Goal: Transaction & Acquisition: Book appointment/travel/reservation

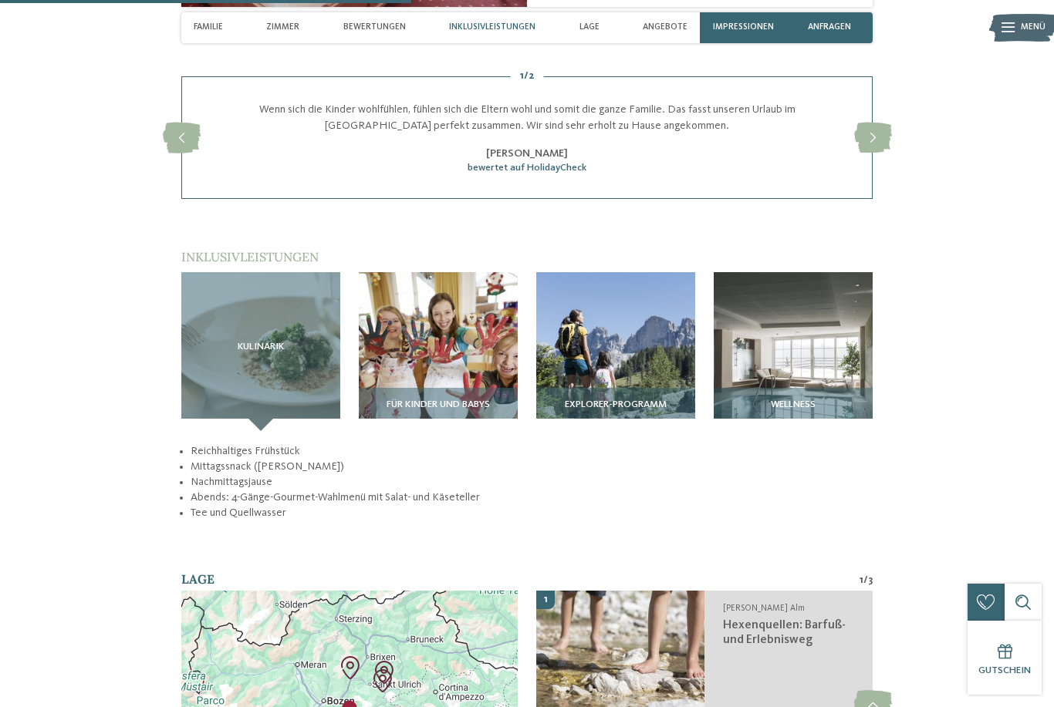
scroll to position [1579, 0]
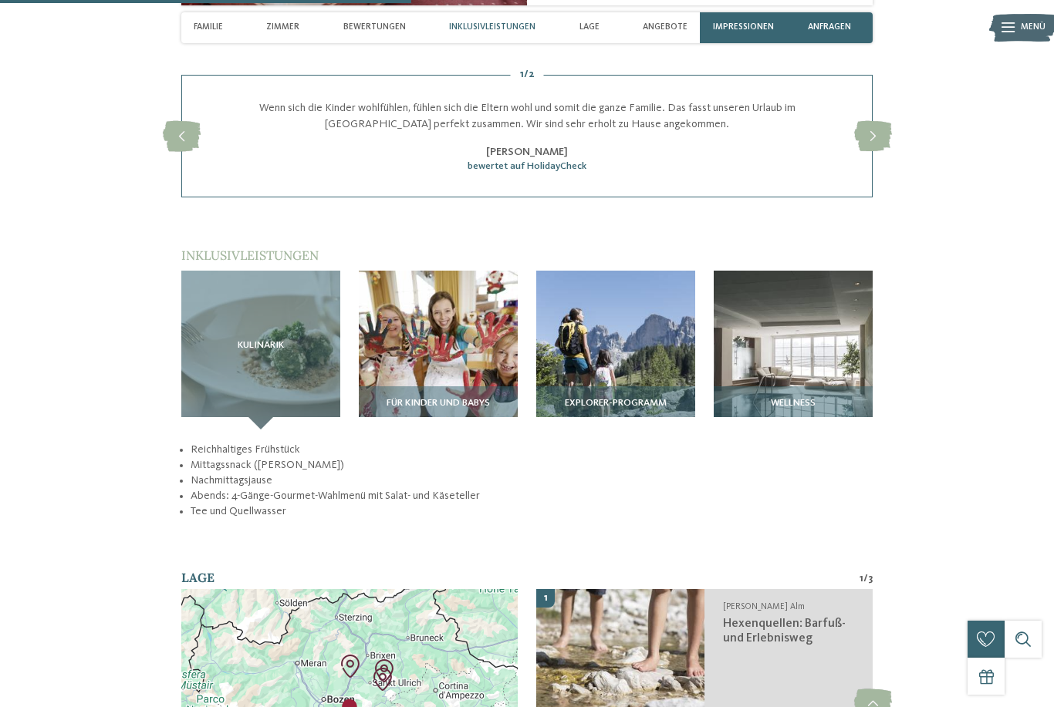
click at [453, 409] on span "Für Kinder und Babys" at bounding box center [437, 403] width 103 height 11
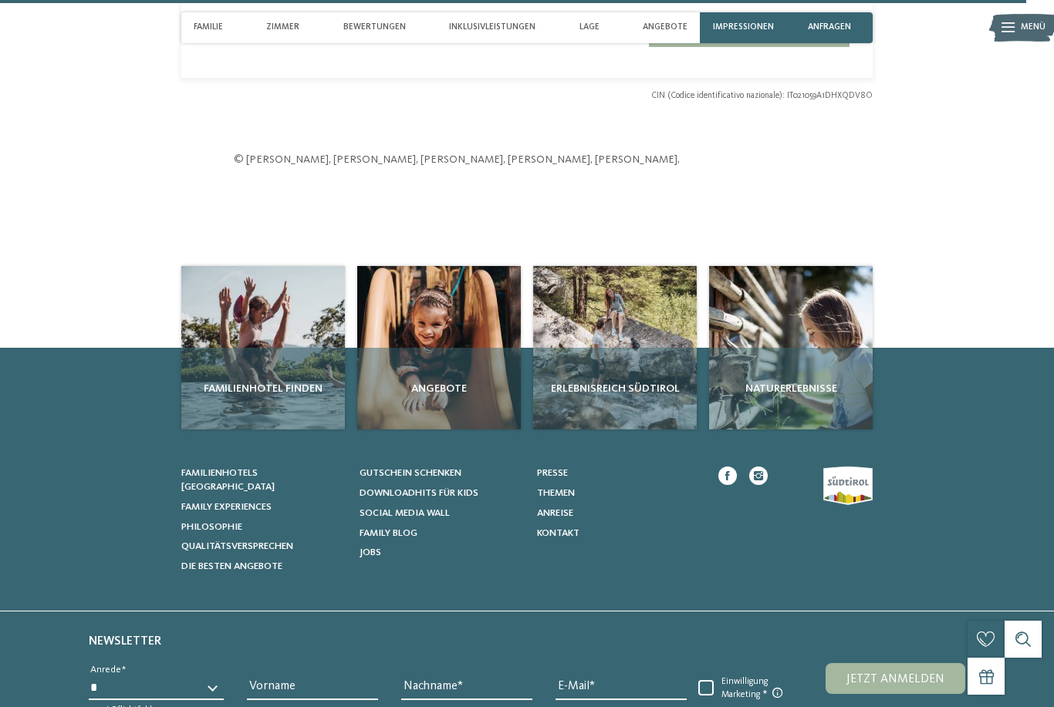
scroll to position [3951, 0]
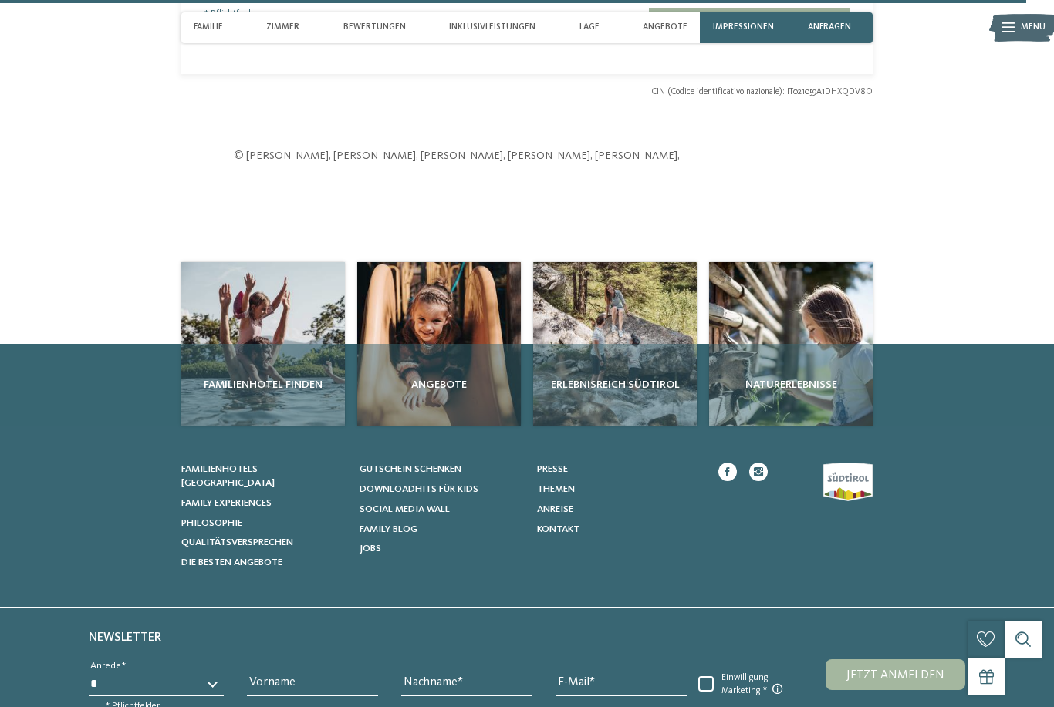
click at [439, 377] on span "Angebote" at bounding box center [438, 384] width 151 height 15
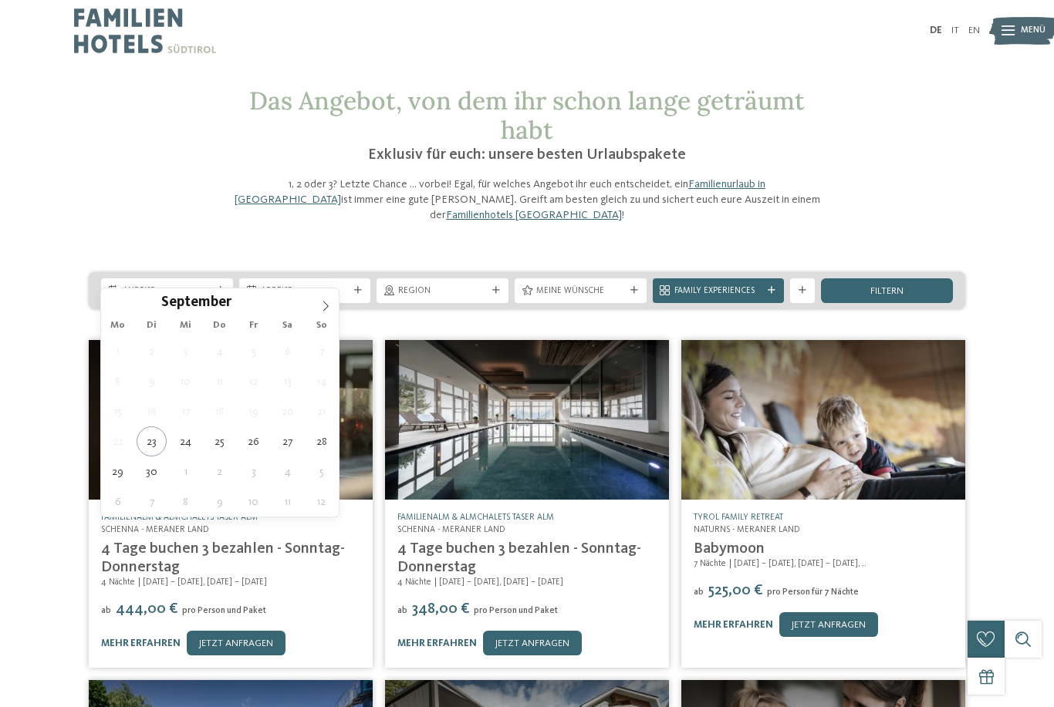
click at [325, 302] on icon at bounding box center [325, 306] width 11 height 11
click at [328, 295] on span at bounding box center [325, 301] width 26 height 26
click at [326, 302] on icon at bounding box center [325, 306] width 11 height 11
click at [331, 299] on span at bounding box center [325, 301] width 26 height 26
type input "****"
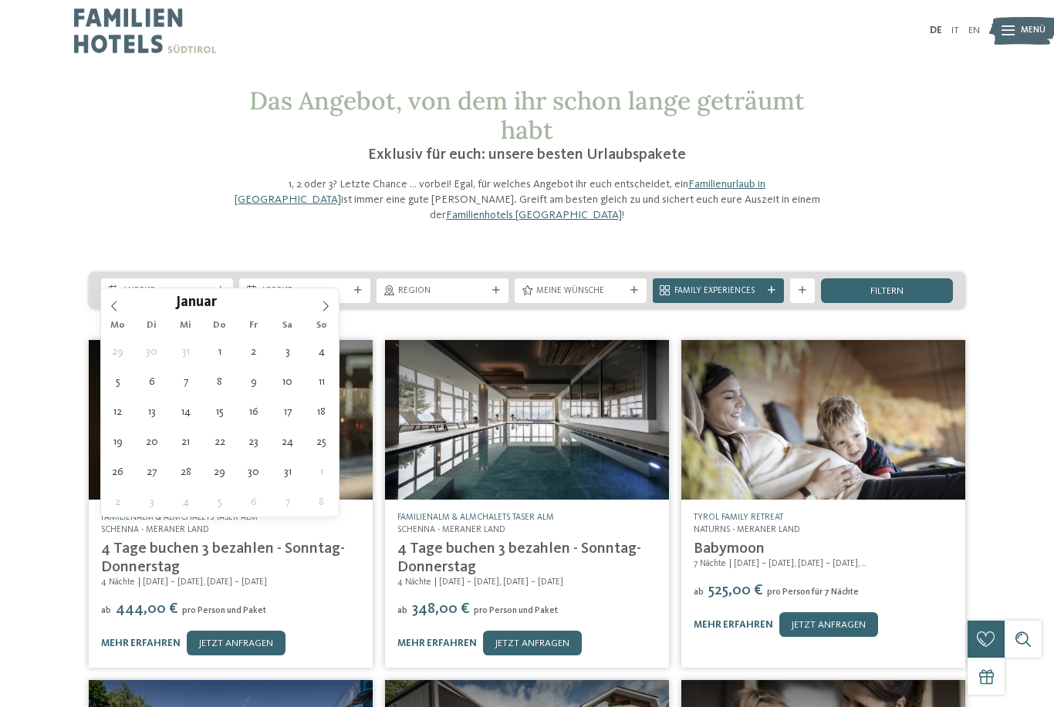
click at [327, 301] on icon at bounding box center [325, 306] width 11 height 11
click at [328, 301] on icon at bounding box center [325, 306] width 11 height 11
click at [332, 299] on span at bounding box center [325, 301] width 26 height 26
click at [333, 301] on span at bounding box center [325, 301] width 26 height 26
click at [332, 301] on span at bounding box center [325, 301] width 26 height 26
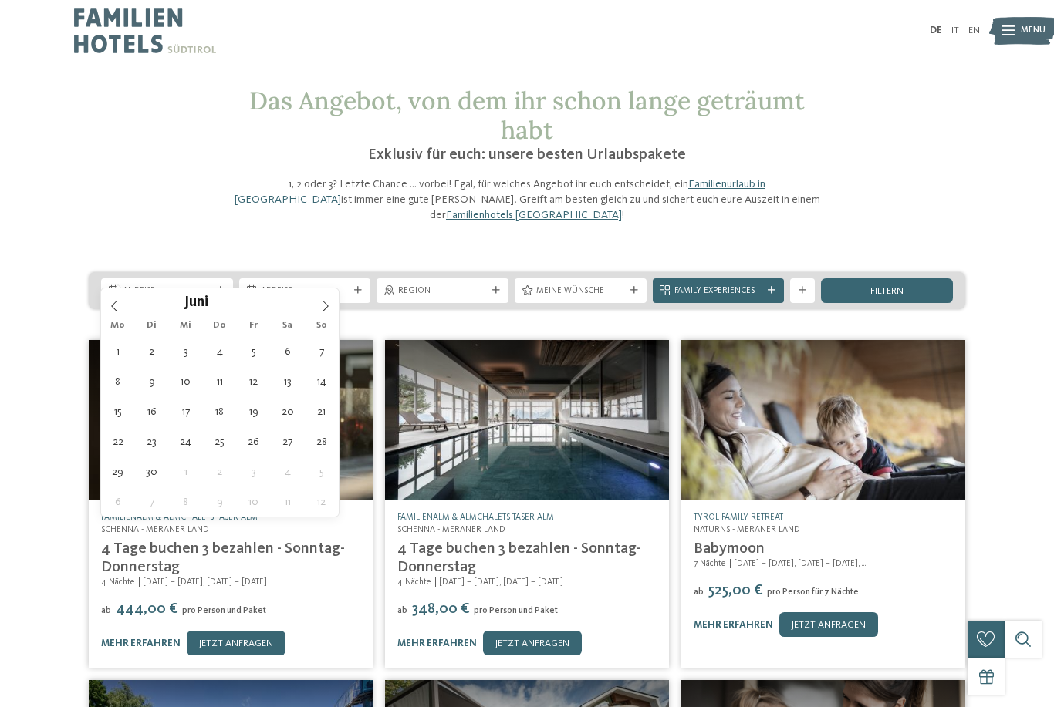
type div "[DATE]"
type input "****"
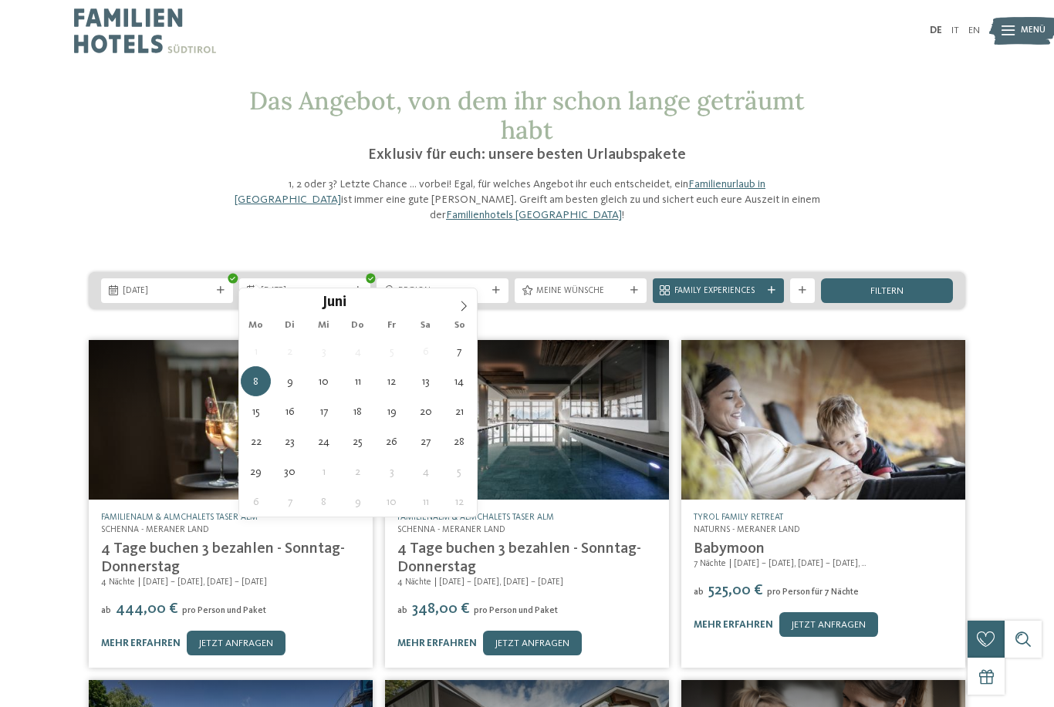
type div "[DATE]"
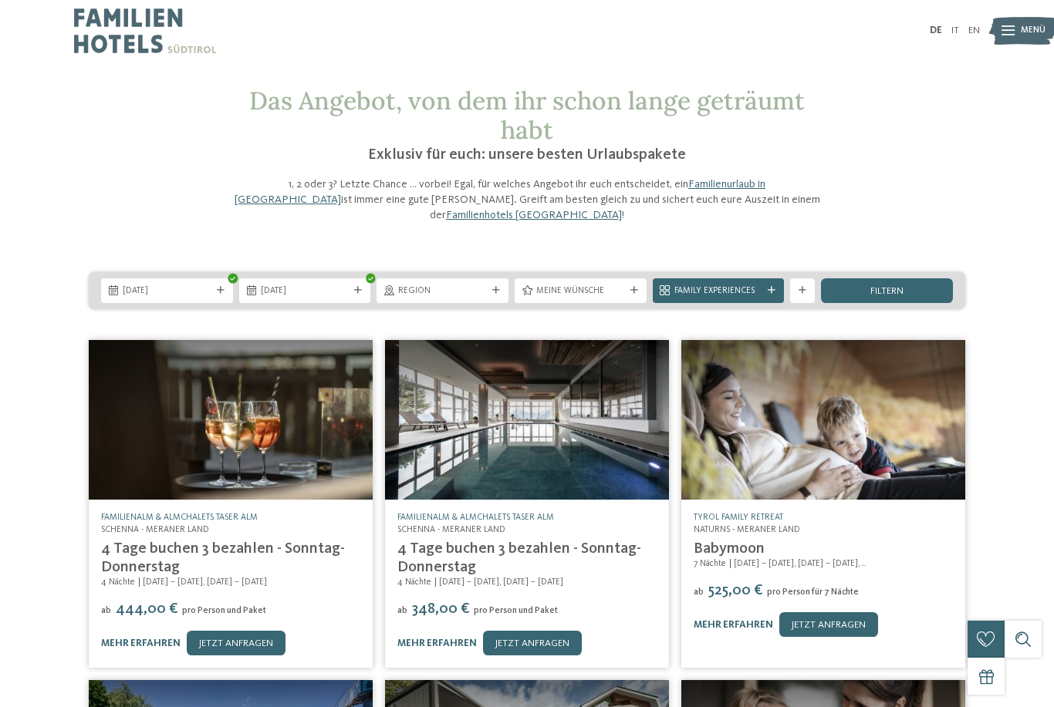
click at [720, 285] on span "Family Experiences" at bounding box center [718, 291] width 89 height 12
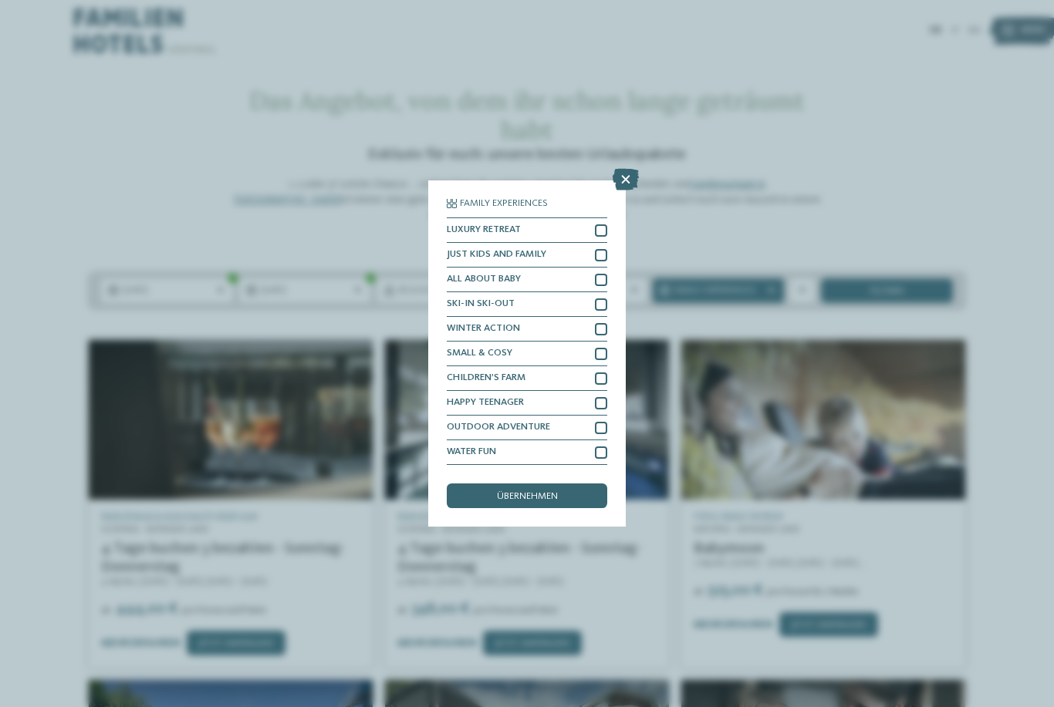
click at [619, 169] on icon at bounding box center [625, 180] width 26 height 22
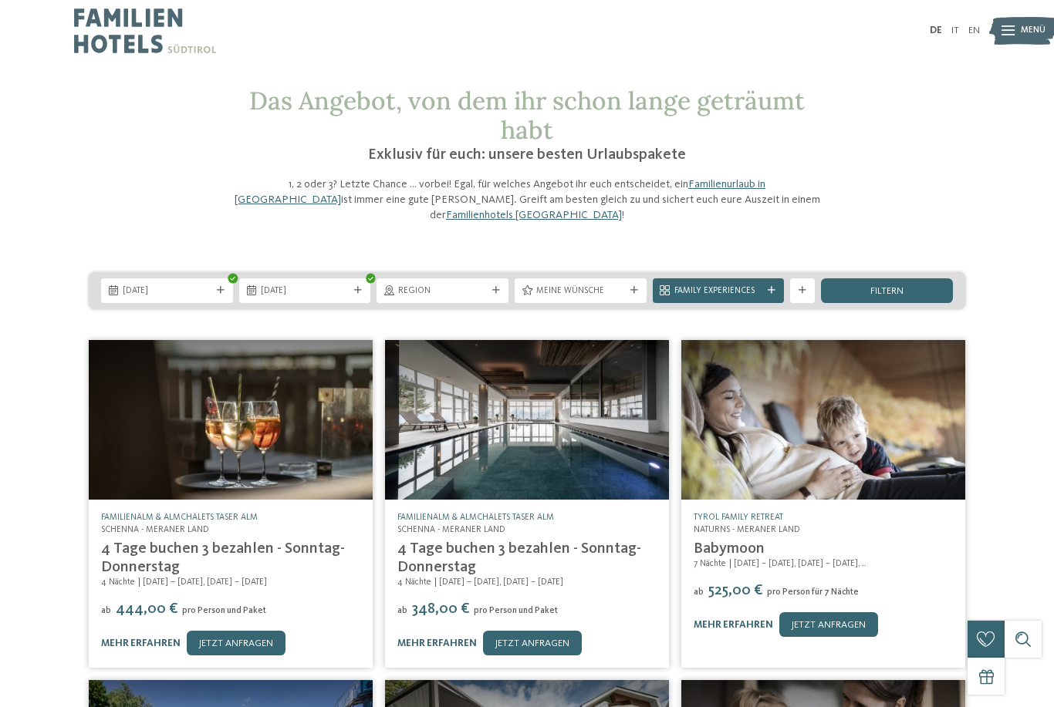
click at [919, 282] on div "filtern" at bounding box center [887, 290] width 132 height 25
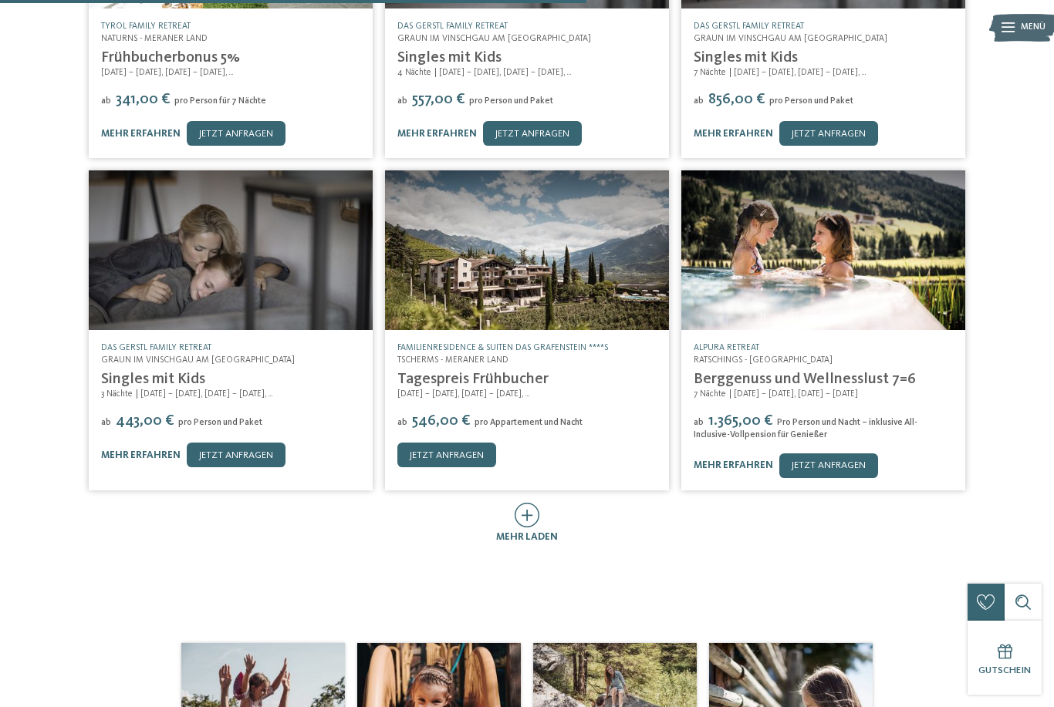
scroll to position [563, 0]
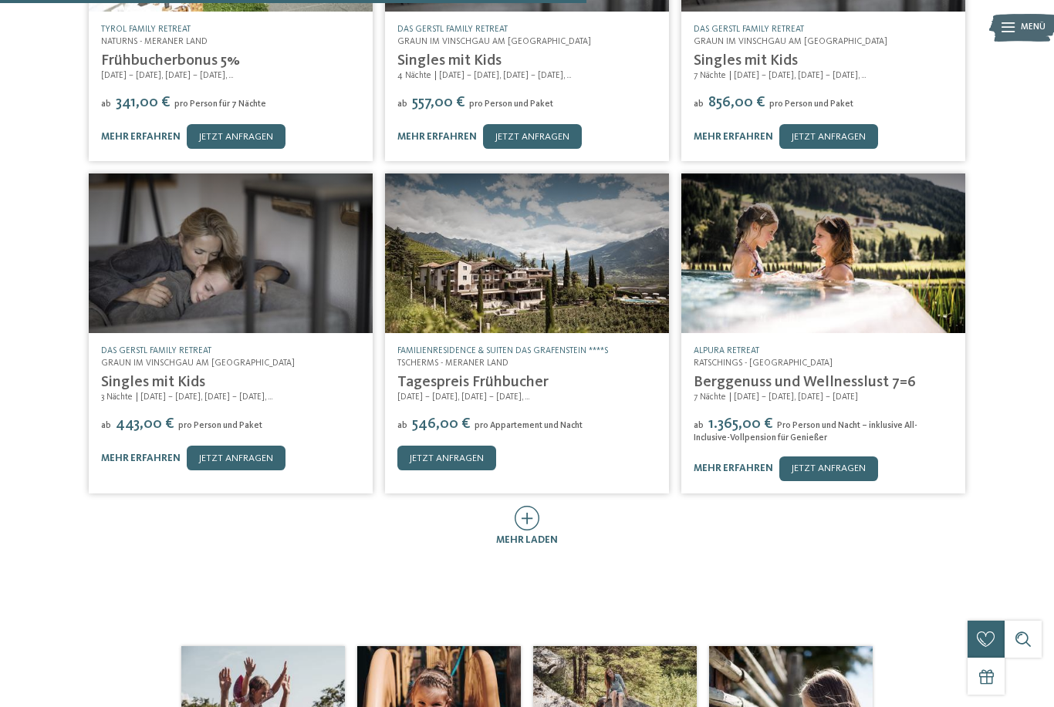
click at [531, 506] on icon at bounding box center [526, 518] width 25 height 25
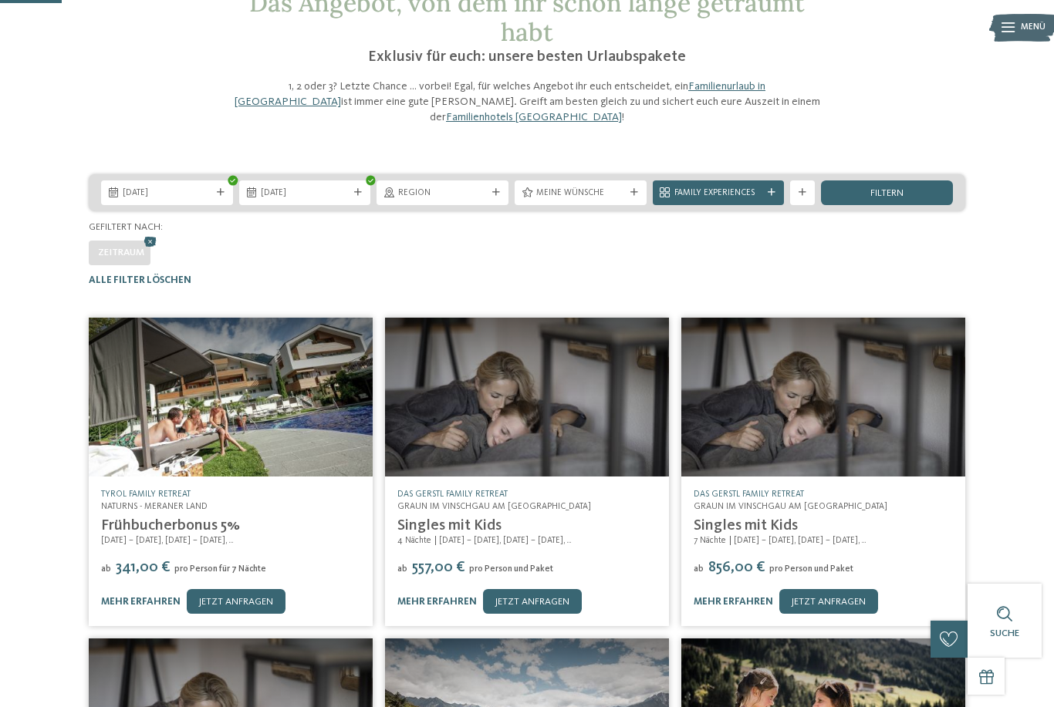
scroll to position [0, 0]
